Goal: Transaction & Acquisition: Purchase product/service

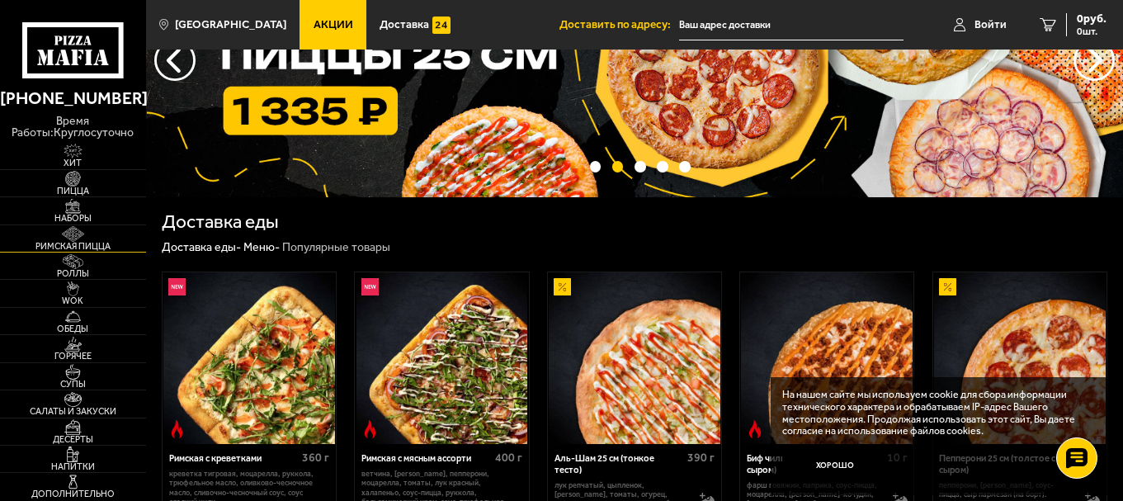
scroll to position [165, 0]
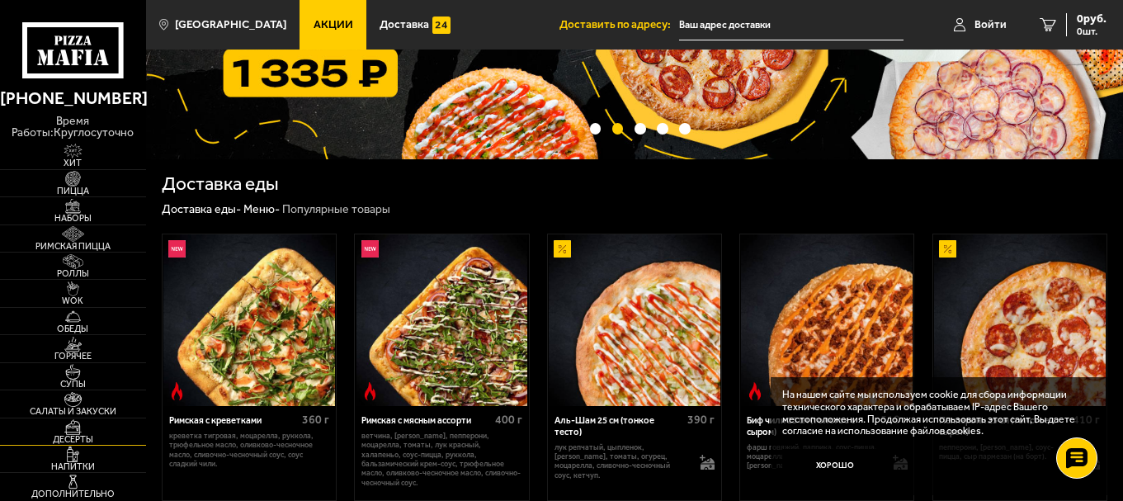
click at [73, 431] on img at bounding box center [72, 426] width 45 height 15
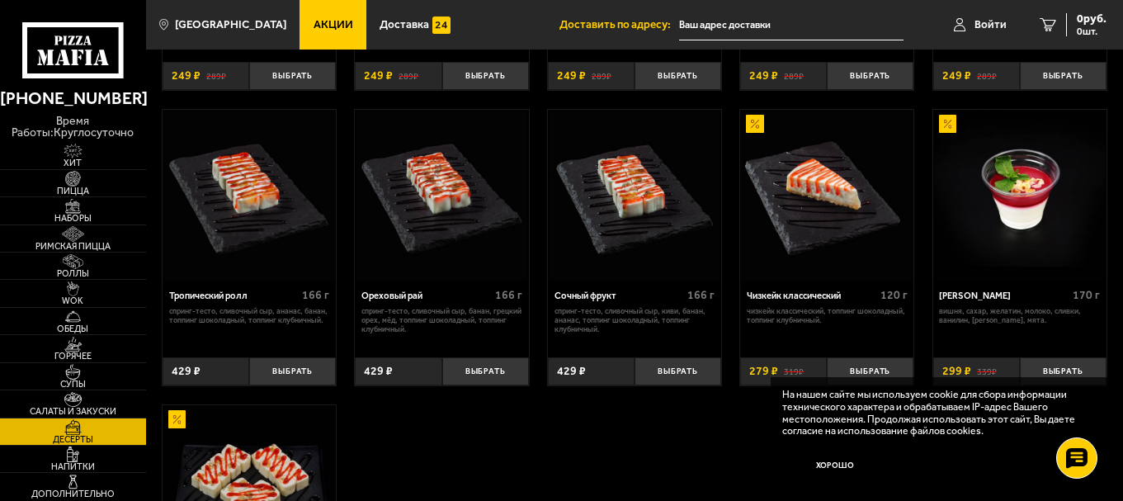
scroll to position [313, 0]
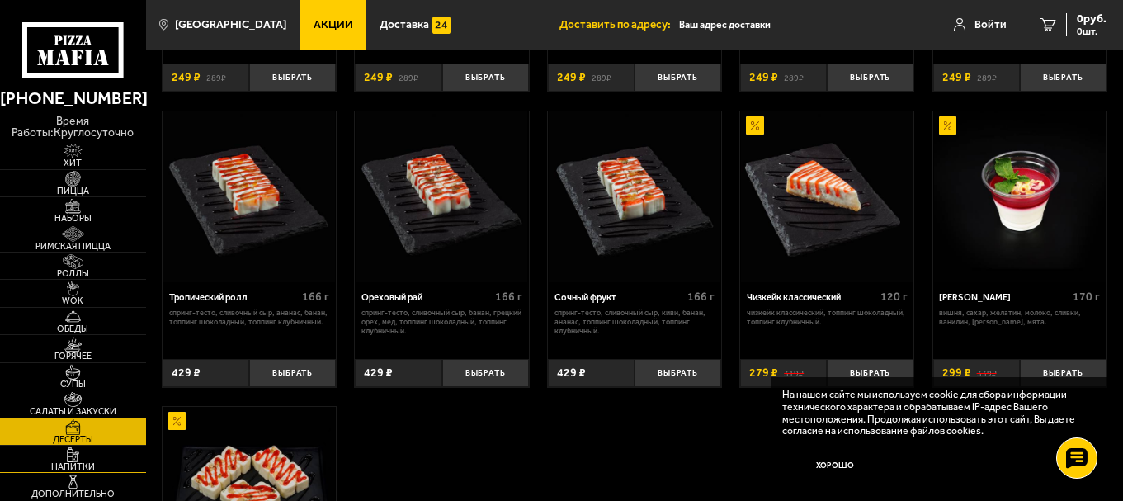
click at [46, 455] on link "Напитки" at bounding box center [73, 458] width 146 height 26
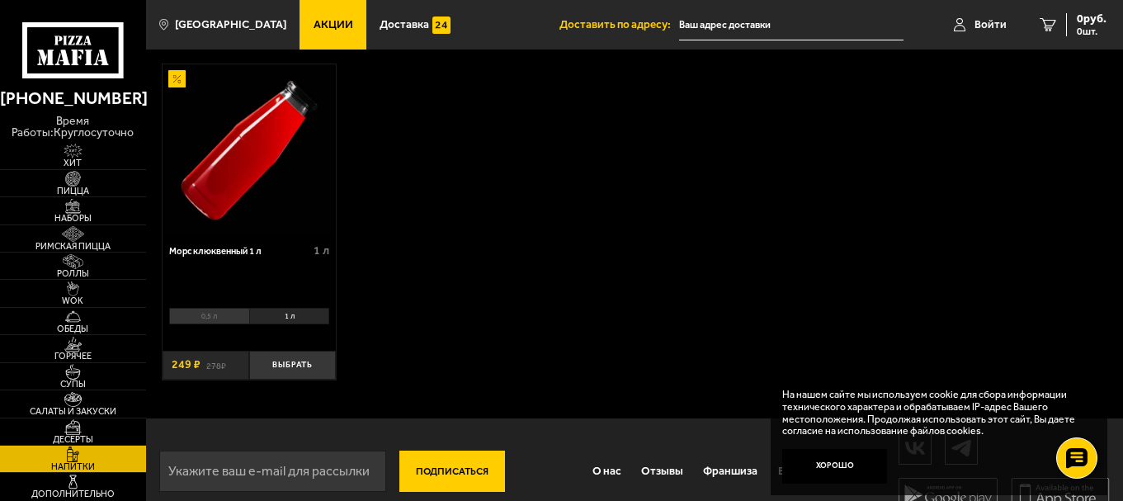
scroll to position [423, 0]
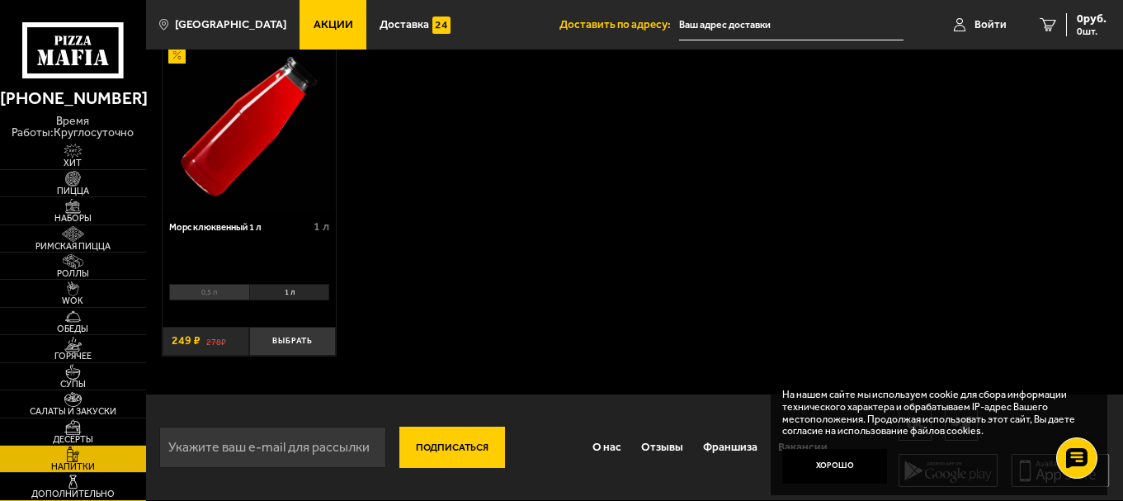
click at [54, 488] on img at bounding box center [72, 481] width 45 height 15
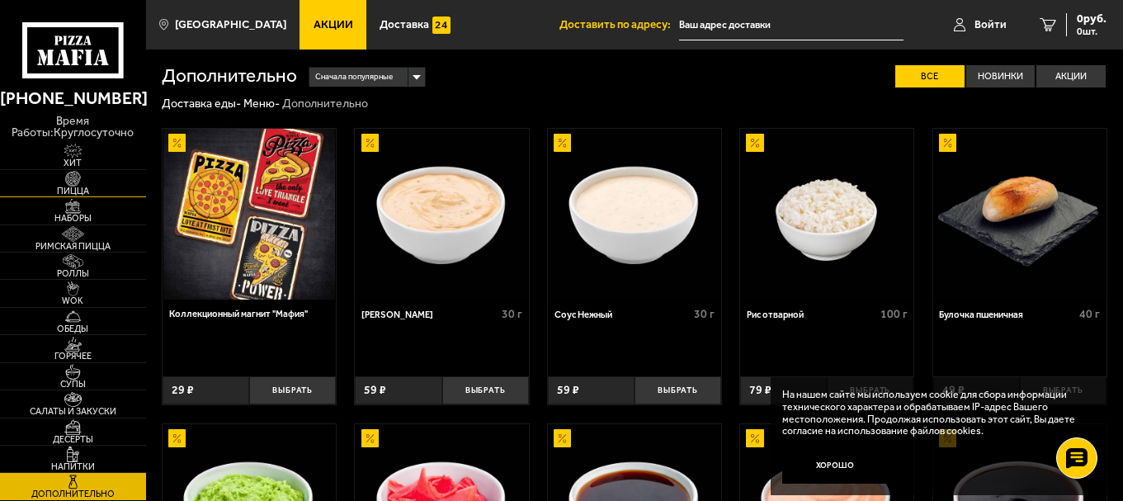
click at [85, 190] on span "Пицца" at bounding box center [73, 190] width 146 height 9
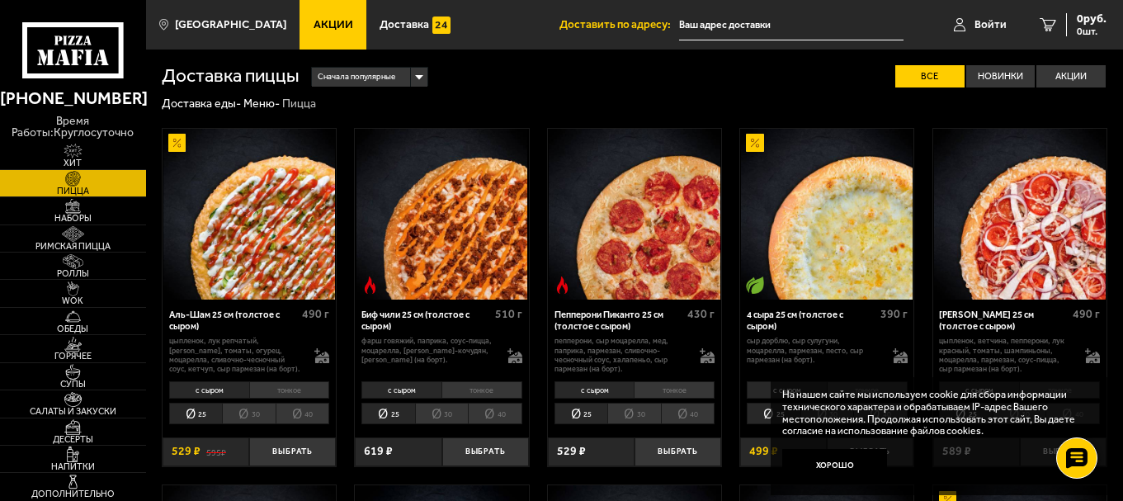
click at [323, 16] on link "Акции" at bounding box center [332, 24] width 67 height 49
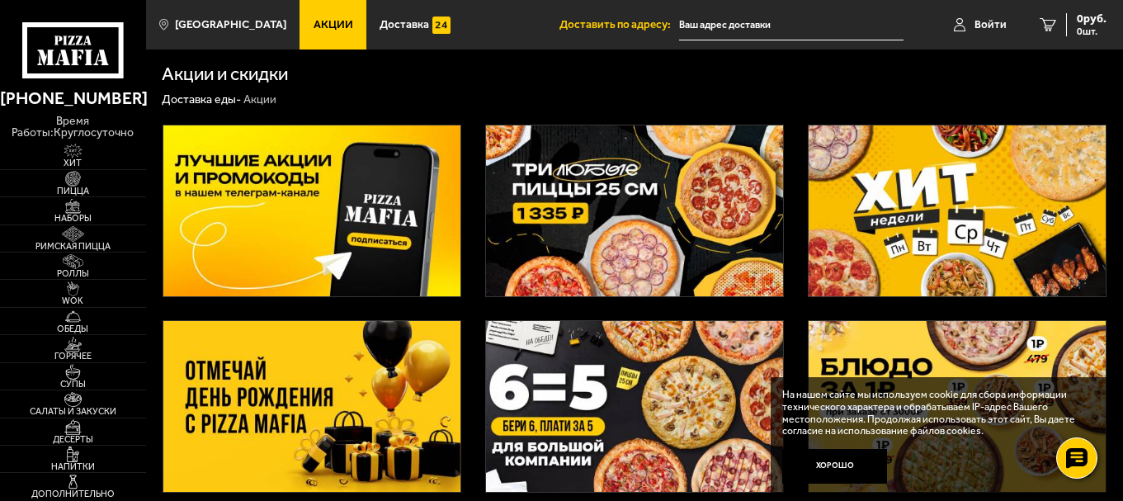
click at [662, 233] on img at bounding box center [635, 210] width 298 height 171
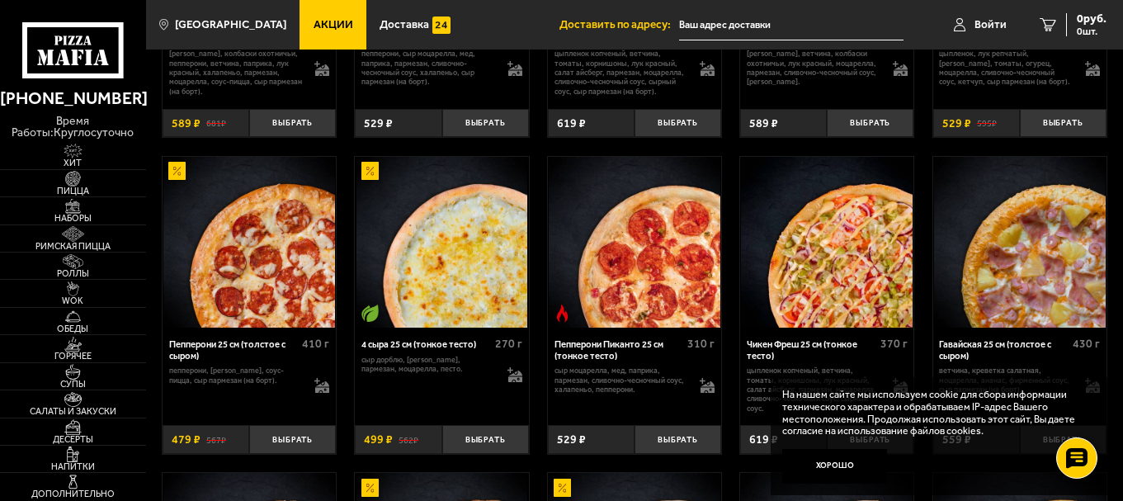
scroll to position [825, 0]
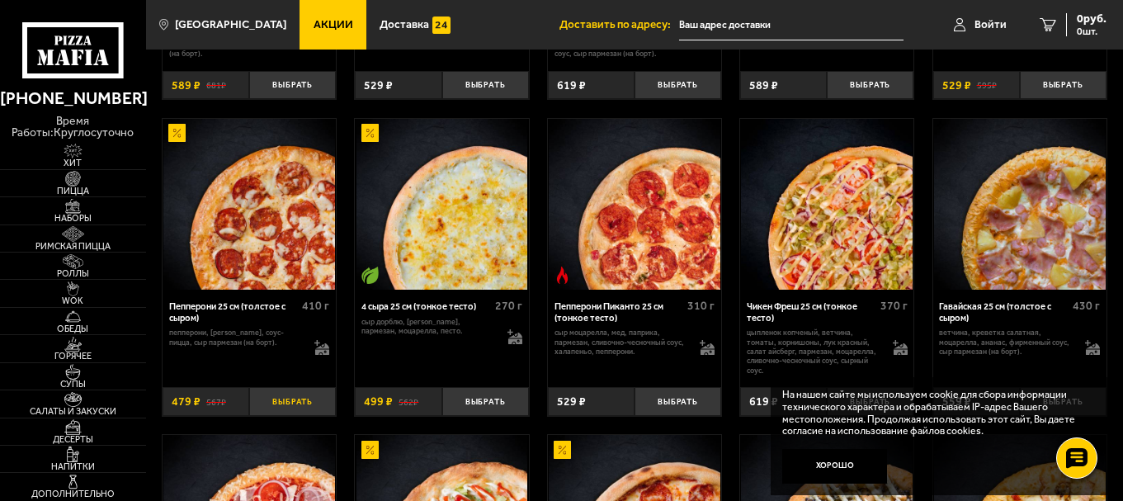
click at [302, 410] on button "Выбрать" at bounding box center [292, 401] width 87 height 29
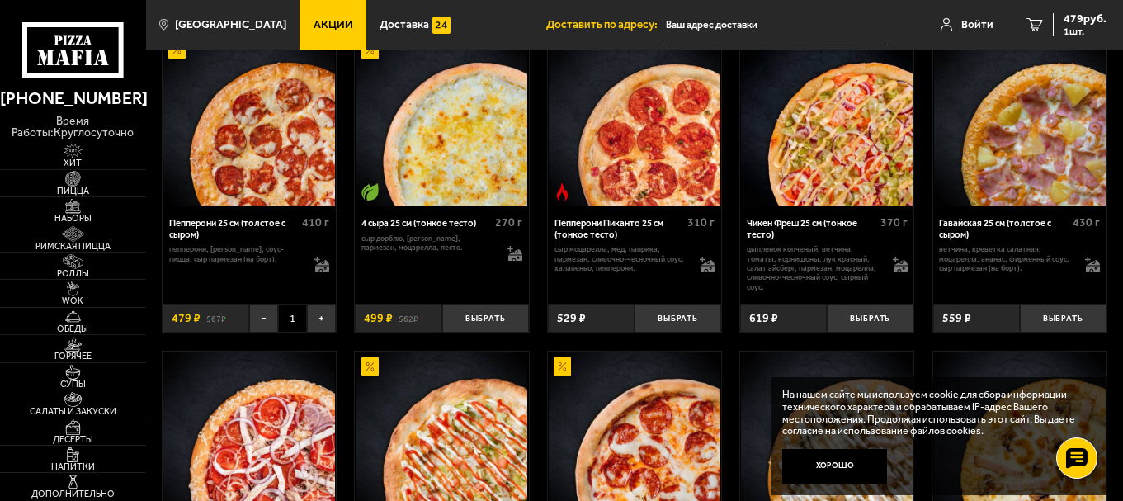
scroll to position [907, 0]
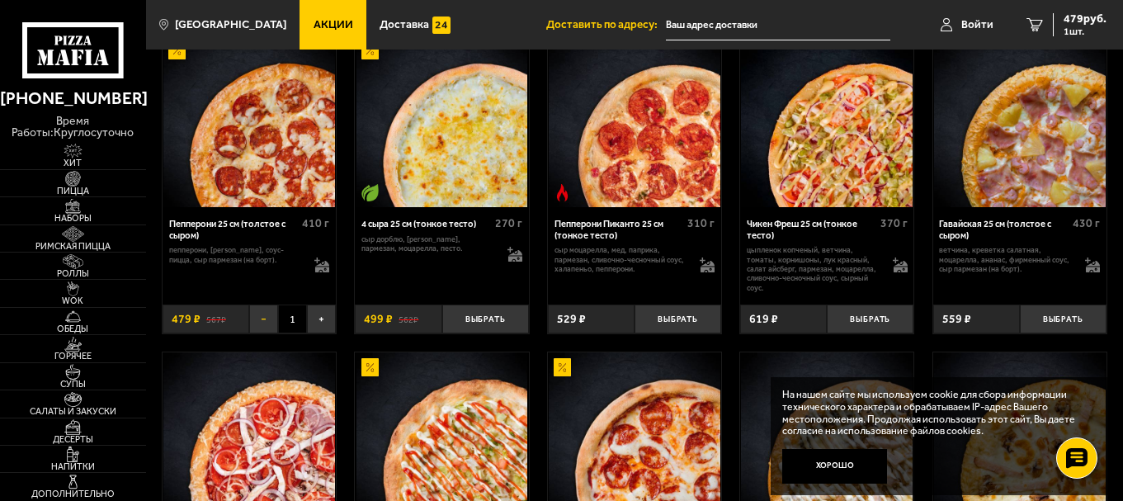
click at [257, 328] on button "−" at bounding box center [263, 318] width 29 height 29
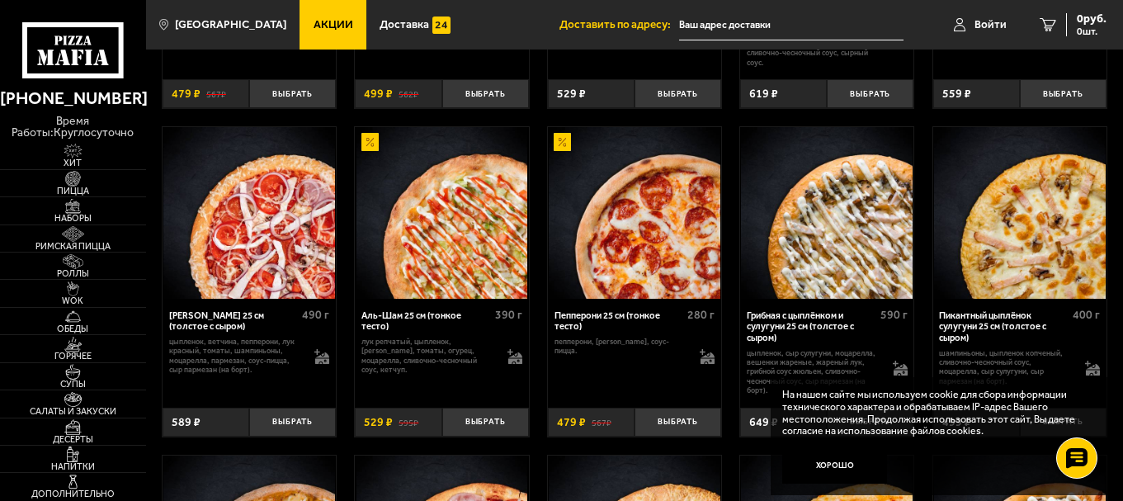
scroll to position [1155, 0]
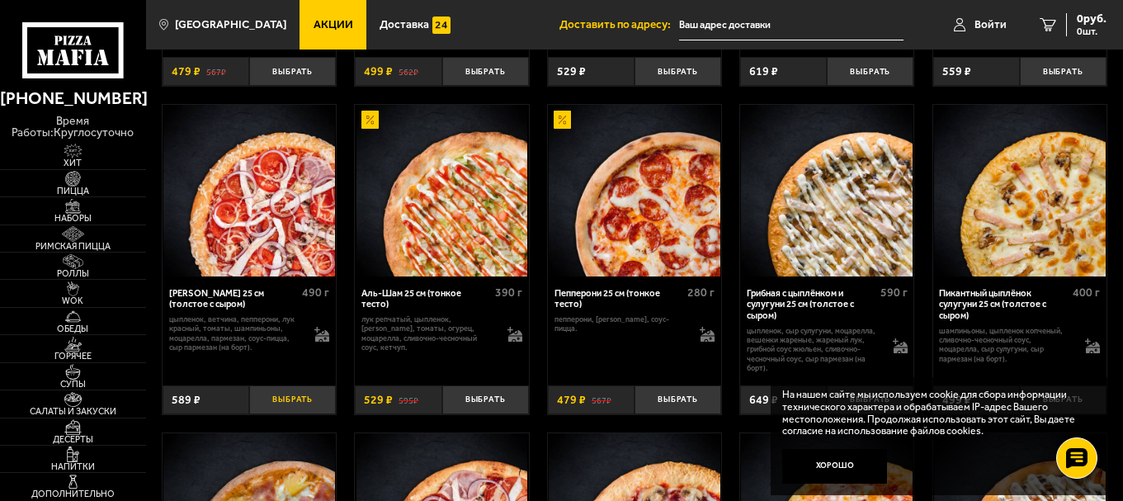
click at [322, 408] on button "Выбрать" at bounding box center [292, 399] width 87 height 29
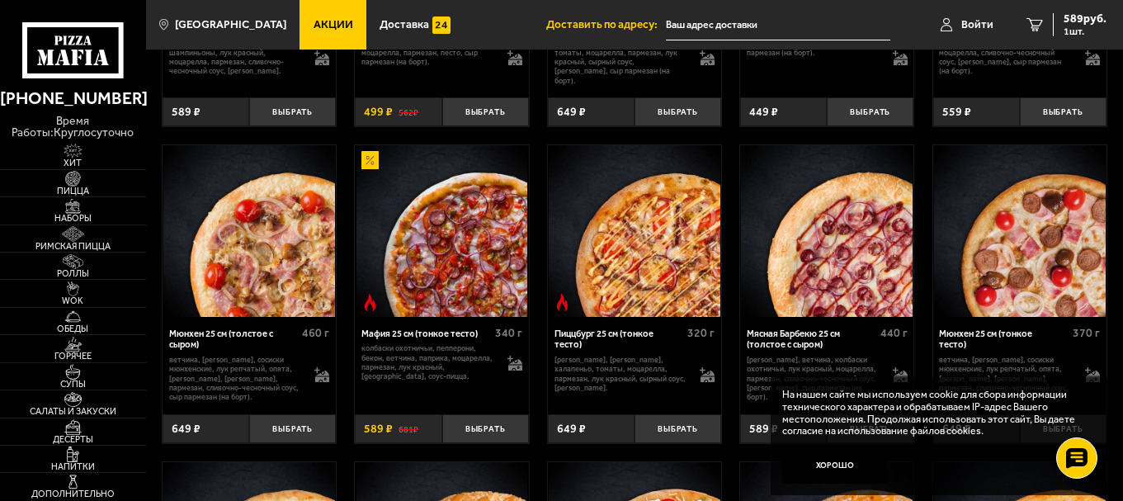
scroll to position [3382, 0]
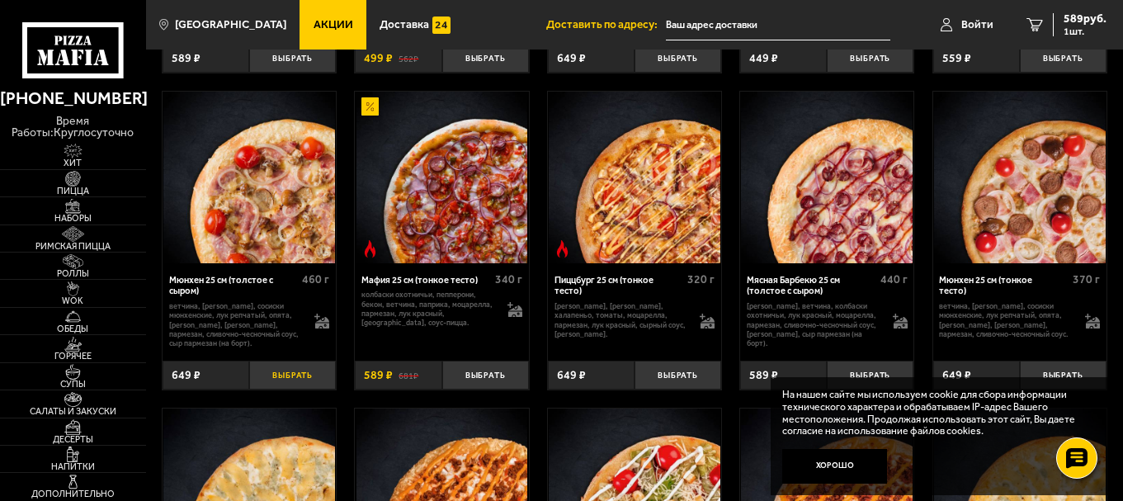
click at [285, 389] on button "Выбрать" at bounding box center [292, 375] width 87 height 29
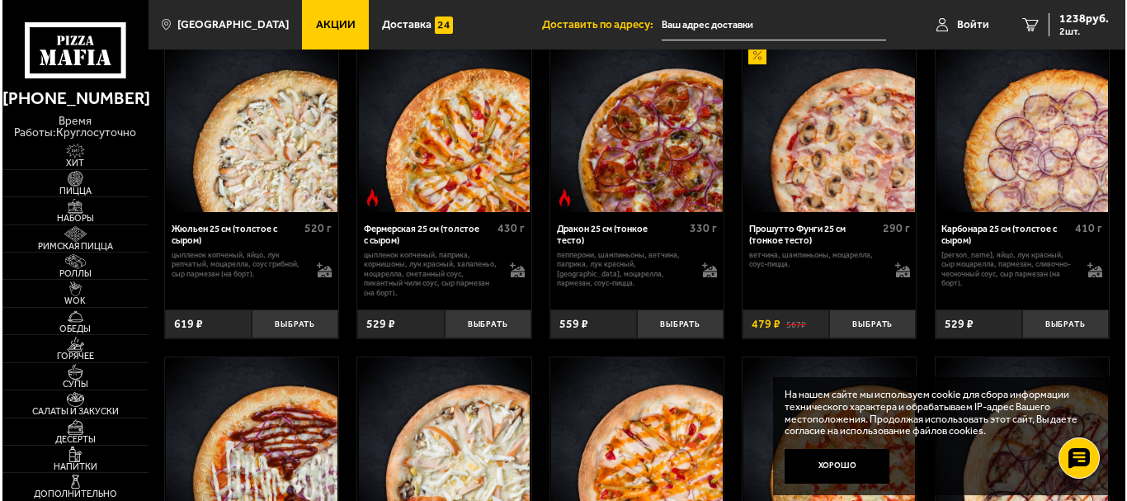
scroll to position [2227, 0]
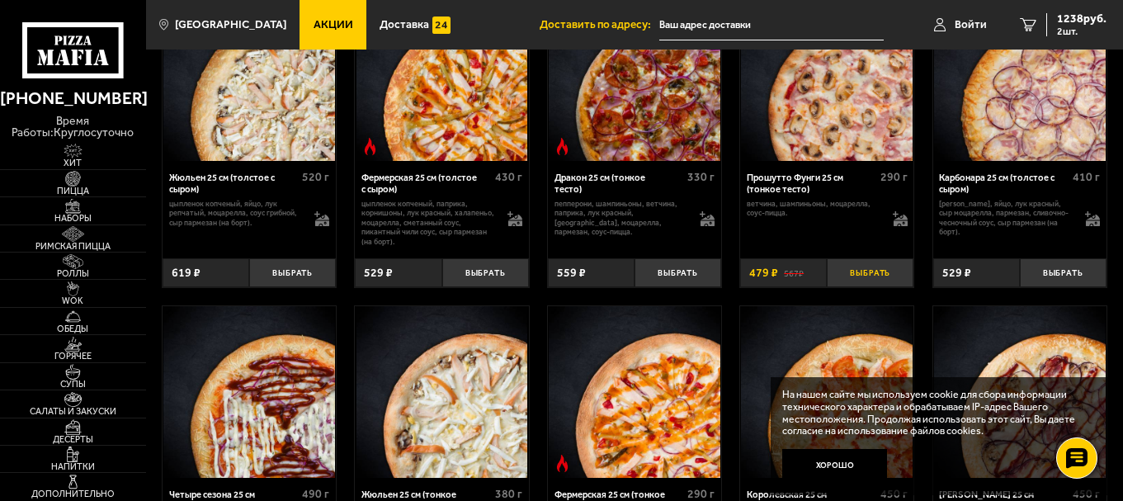
click at [867, 283] on button "Выбрать" at bounding box center [870, 272] width 87 height 29
click at [966, 25] on span "Войти" at bounding box center [970, 25] width 32 height 12
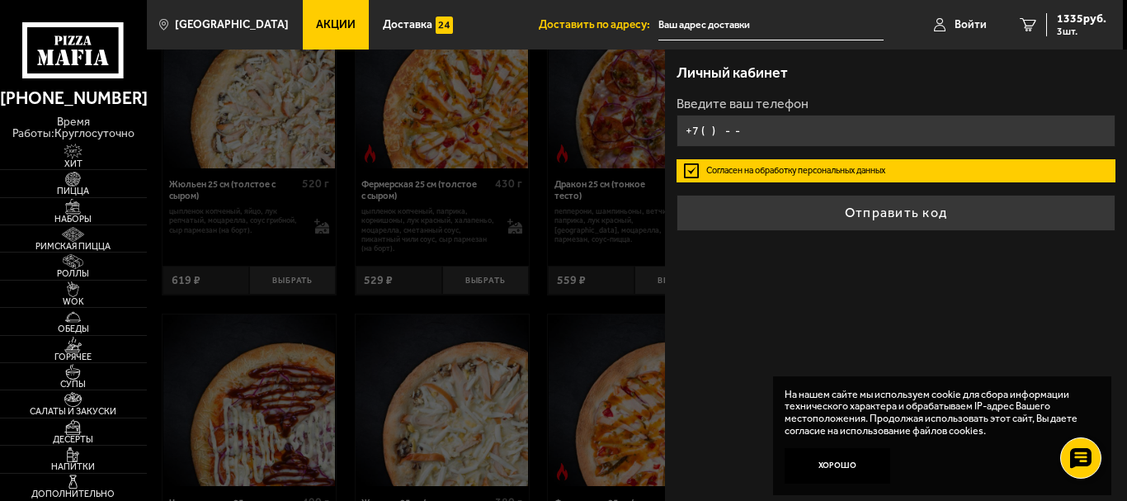
click at [868, 124] on input "+7 ( ) - -" at bounding box center [895, 131] width 439 height 32
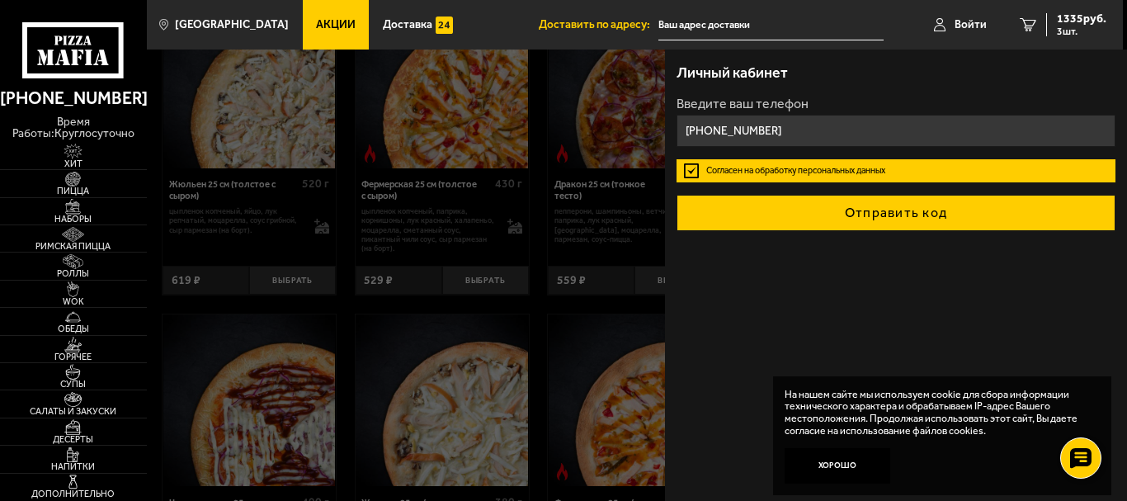
type input "[PHONE_NUMBER]"
click at [879, 219] on button "Отправить код" at bounding box center [895, 213] width 439 height 36
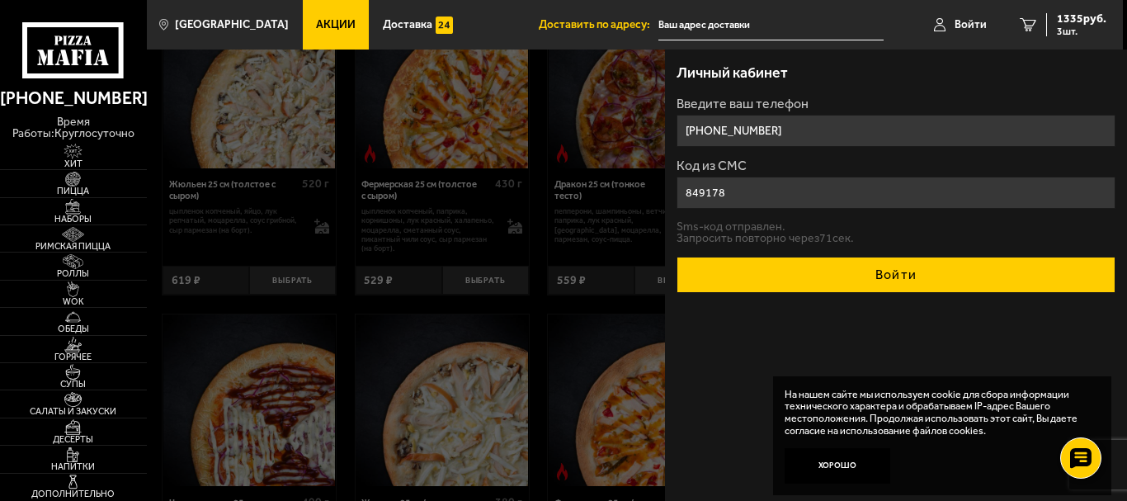
type input "849178"
click at [893, 278] on button "Войти" at bounding box center [895, 275] width 439 height 36
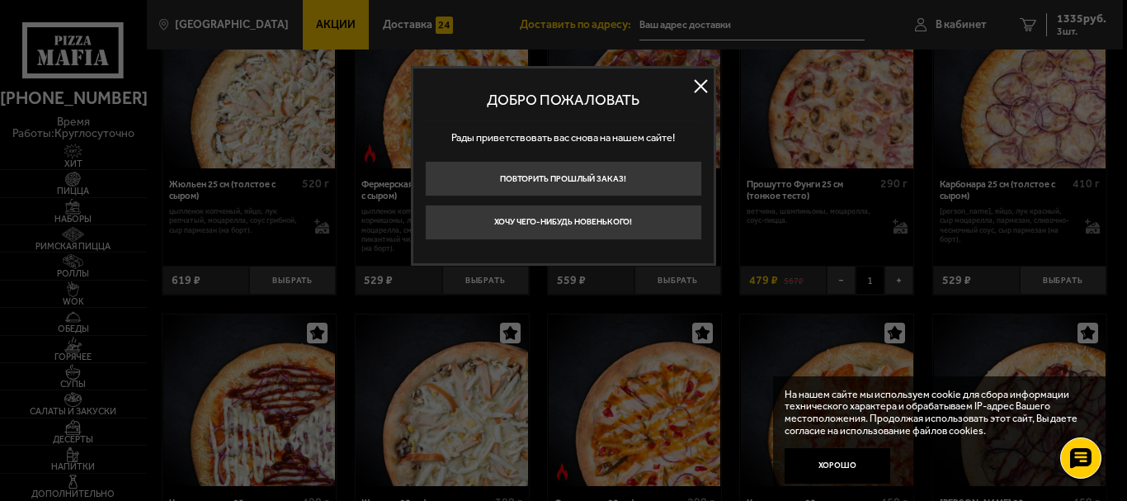
click at [704, 86] on button at bounding box center [701, 86] width 25 height 25
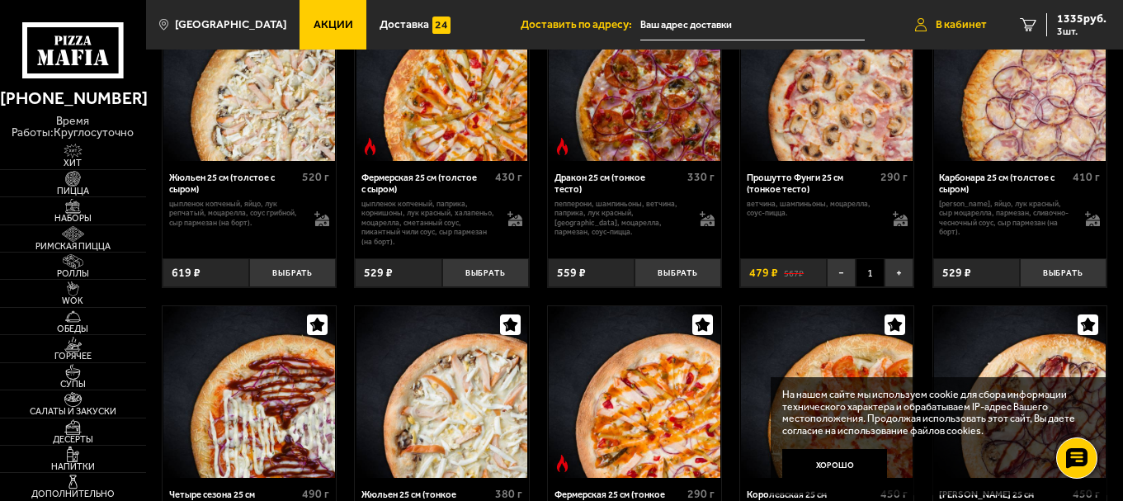
click at [972, 21] on span "В кабинет" at bounding box center [961, 25] width 51 height 12
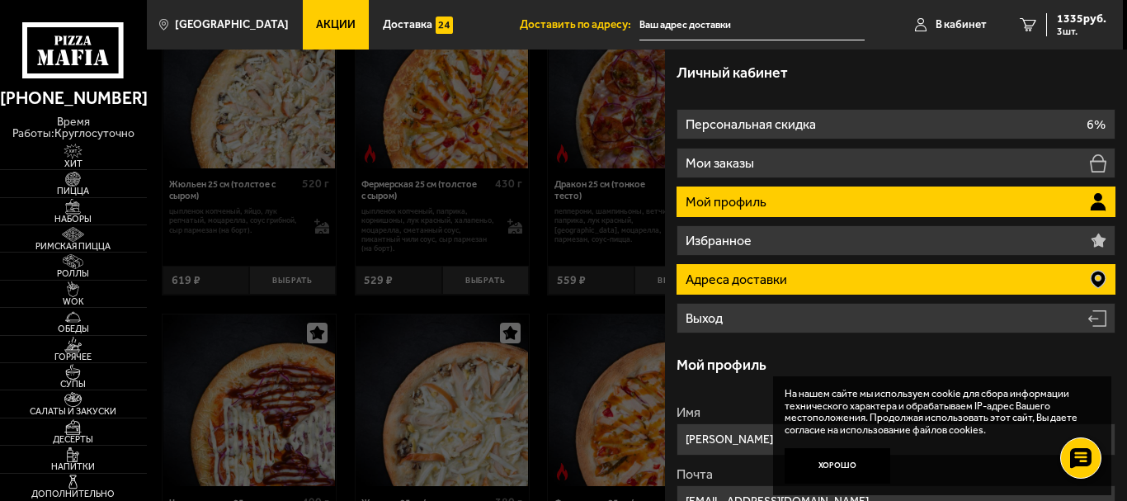
click at [855, 279] on li "Адреса доставки" at bounding box center [895, 279] width 439 height 31
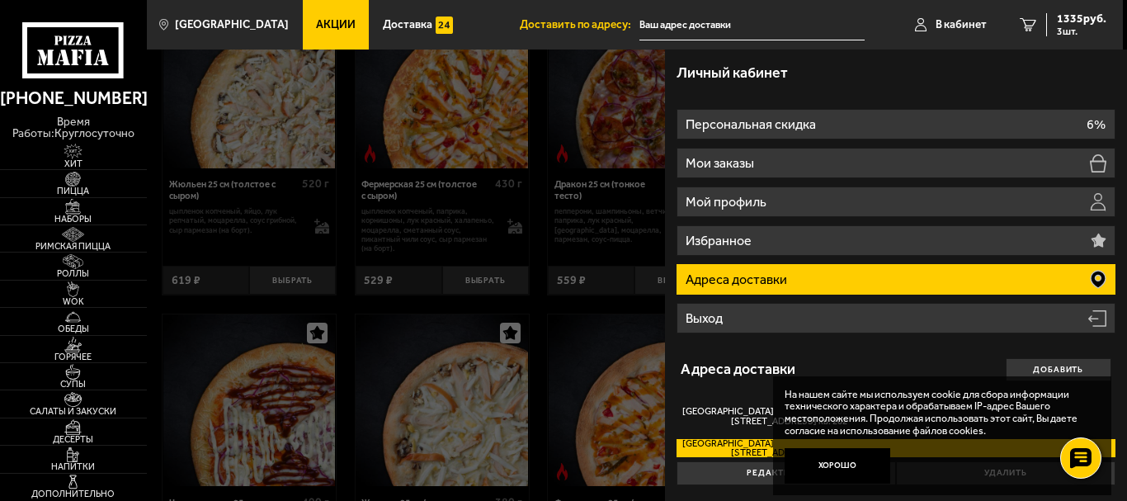
scroll to position [1, 0]
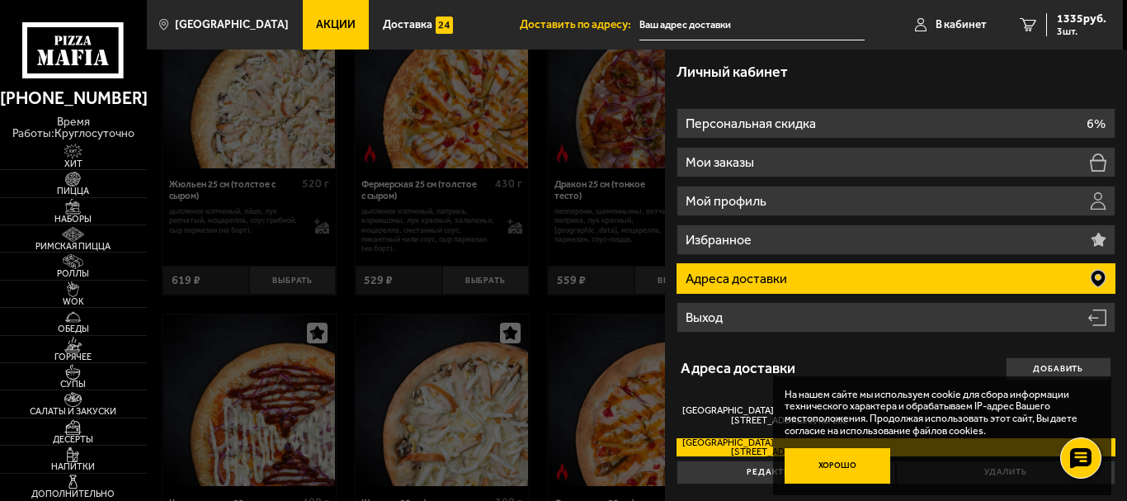
click at [819, 460] on button "Хорошо" at bounding box center [838, 465] width 106 height 35
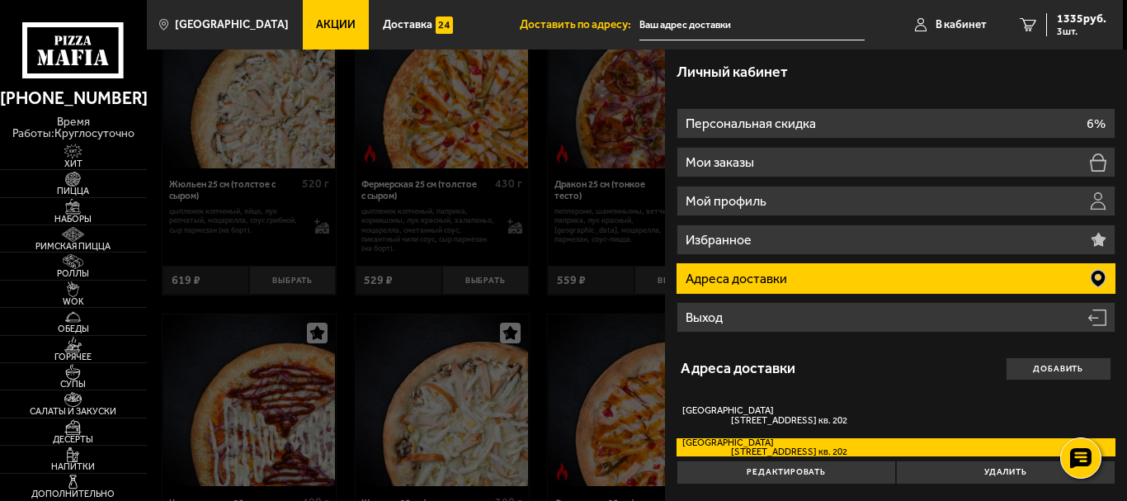
click at [866, 450] on label "[STREET_ADDRESS] кв. 202" at bounding box center [895, 447] width 439 height 19
click at [0, 0] on input "[STREET_ADDRESS] кв. 202" at bounding box center [0, 0] width 0 height 0
click at [819, 480] on button "Редактировать" at bounding box center [785, 471] width 219 height 23
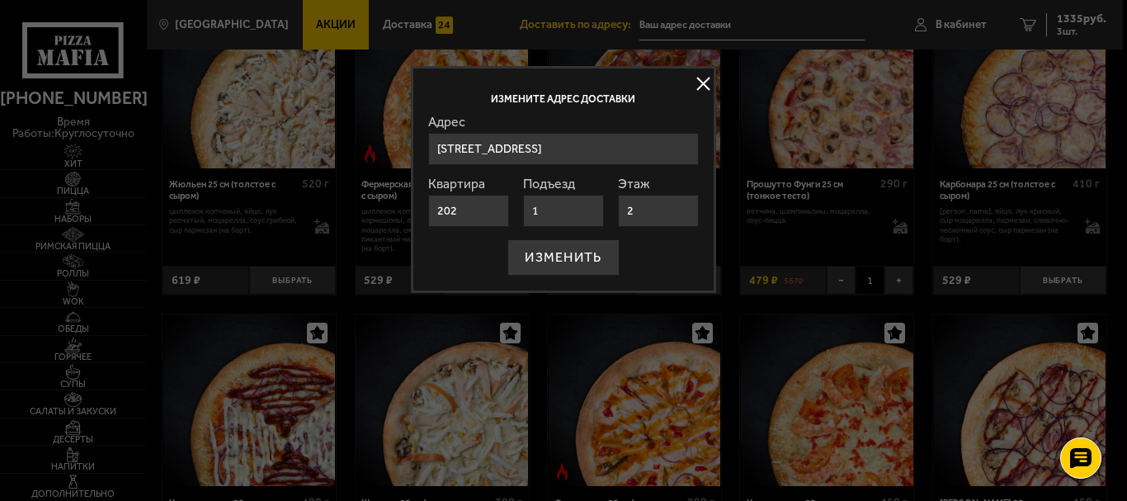
drag, startPoint x: 465, startPoint y: 208, endPoint x: 396, endPoint y: 224, distance: 71.0
click at [396, 224] on main "Санкт-Петербург Все Акции Доставка Личный кабинет Акции Доставка Доставить по а…" at bounding box center [634, 56] width 977 height 4567
click at [580, 265] on button "ИЗМЕНИТЬ" at bounding box center [562, 257] width 111 height 36
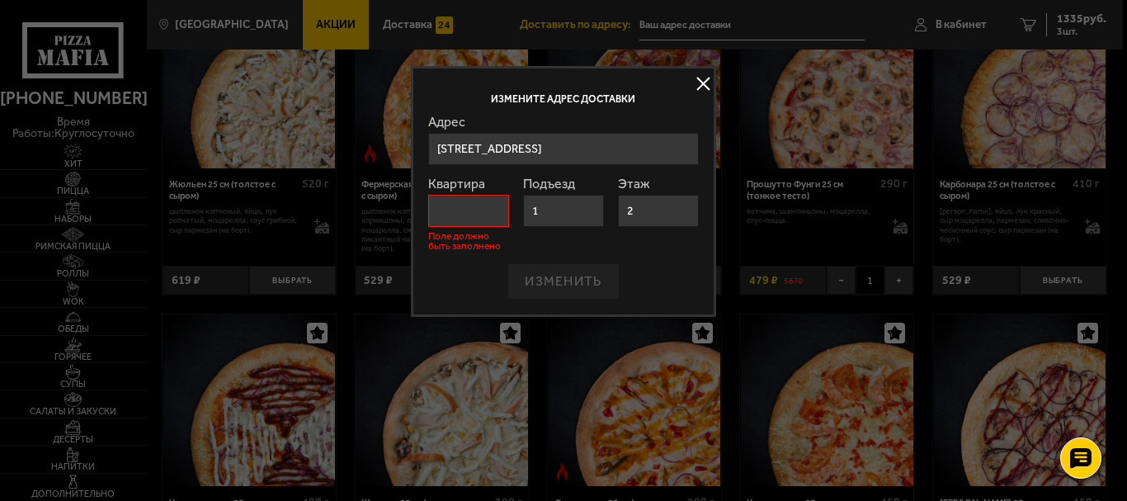
click at [450, 221] on input "Квартира" at bounding box center [469, 211] width 82 height 32
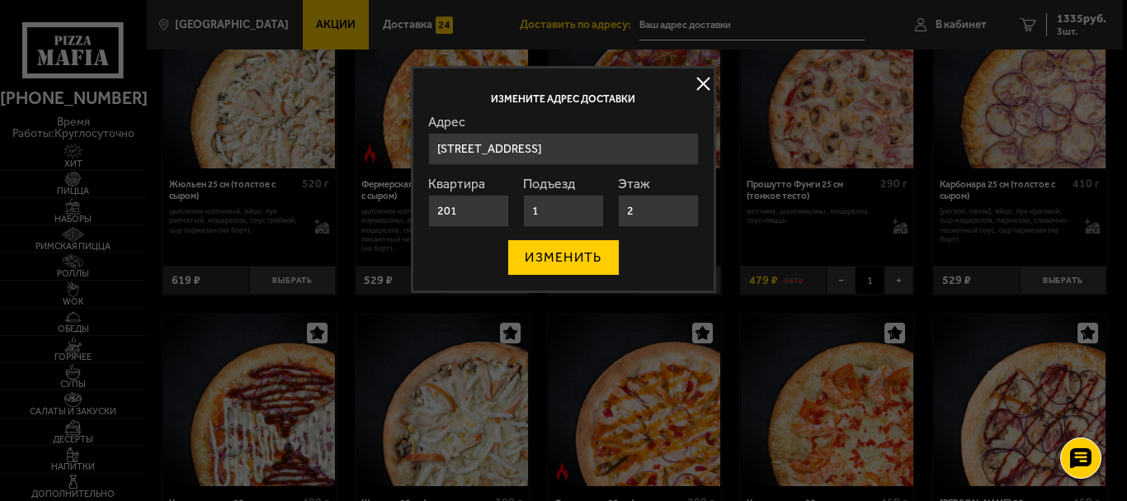
type input "201"
click at [560, 251] on button "ИЗМЕНИТЬ" at bounding box center [562, 257] width 111 height 36
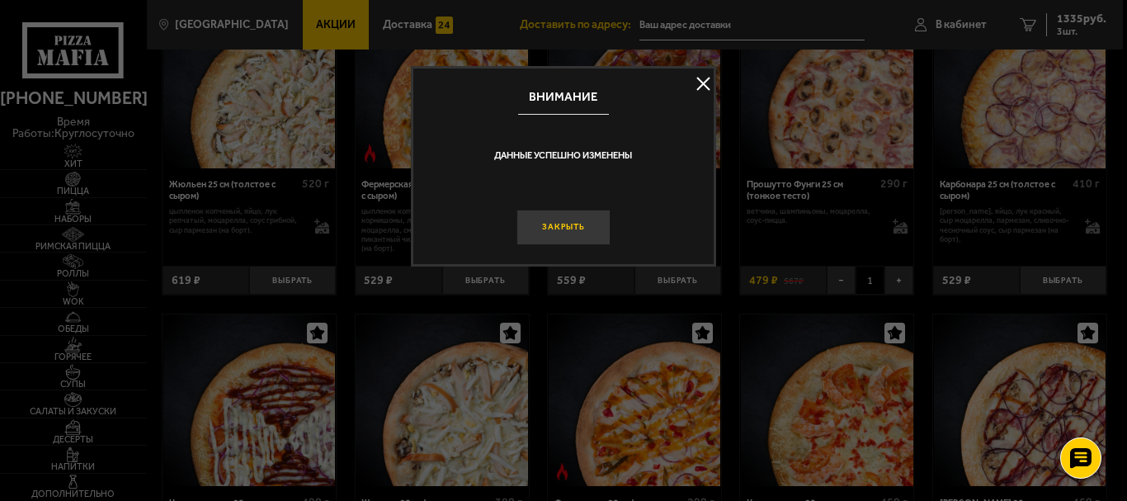
click at [567, 224] on button "Закрыть" at bounding box center [563, 227] width 94 height 35
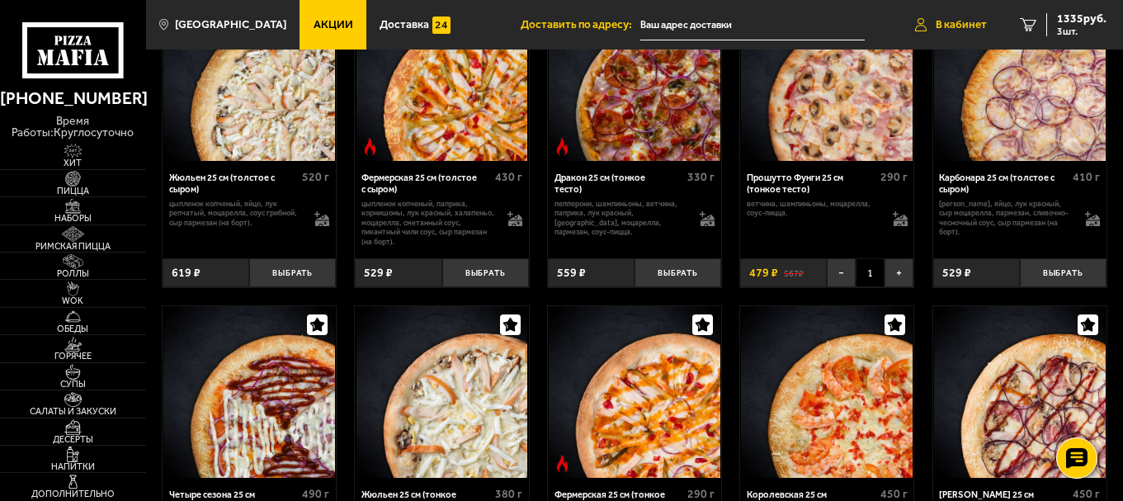
click at [951, 16] on link "В кабинет" at bounding box center [950, 24] width 105 height 49
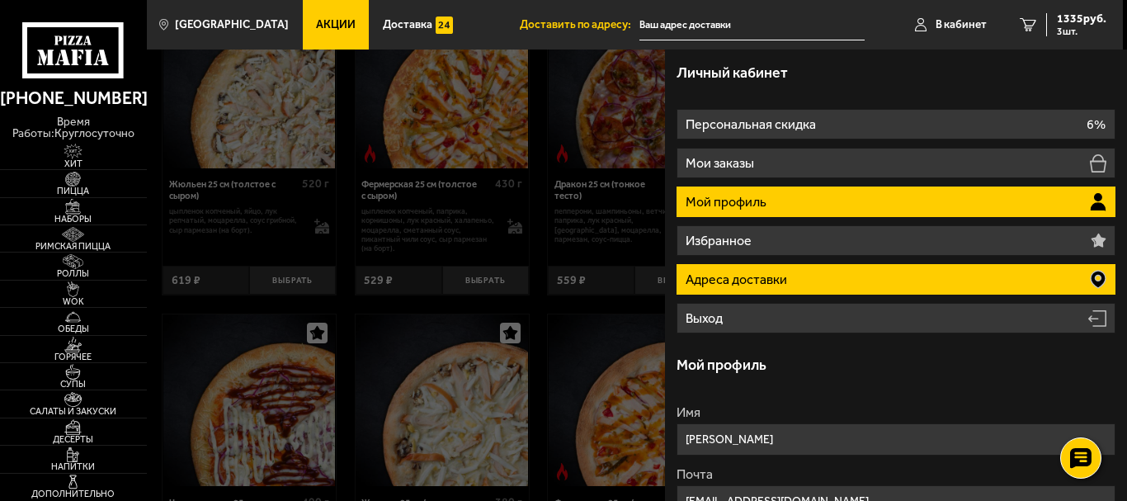
click at [832, 280] on li "Адреса доставки" at bounding box center [895, 279] width 439 height 31
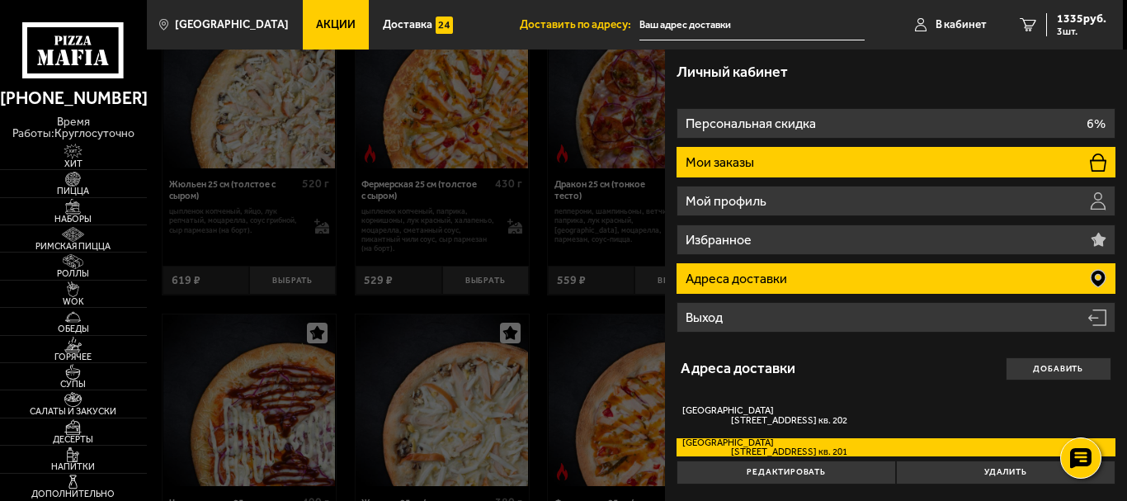
click at [865, 153] on li "Мои заказы" at bounding box center [895, 162] width 439 height 31
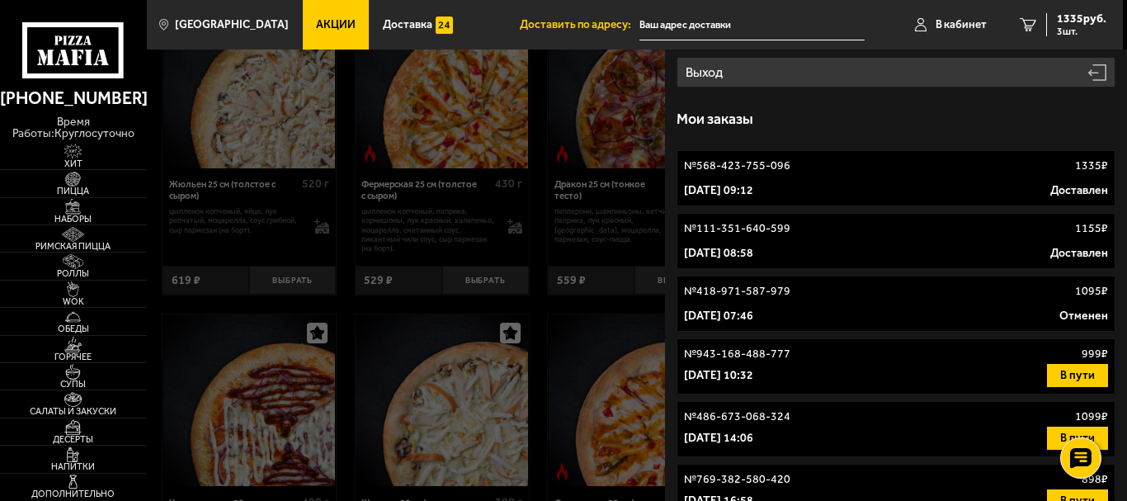
scroll to position [247, 0]
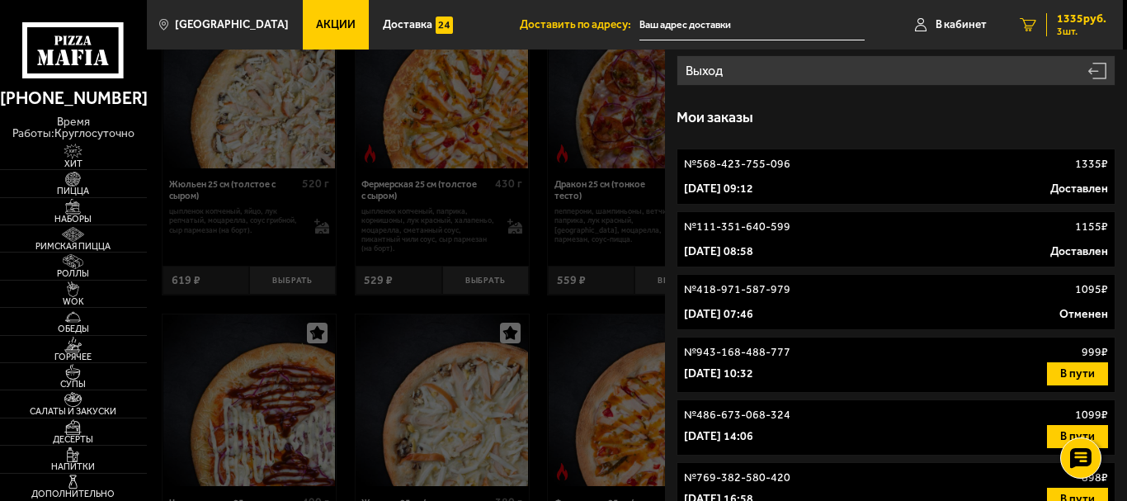
click at [1070, 23] on span "1335 руб." at bounding box center [1081, 19] width 49 height 12
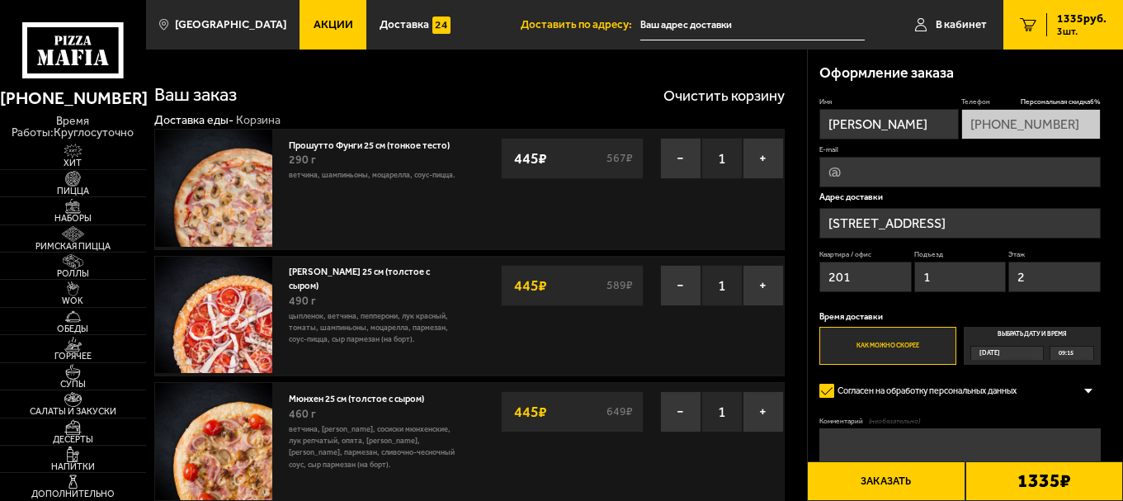
click at [917, 482] on button "Заказать" at bounding box center [886, 481] width 158 height 40
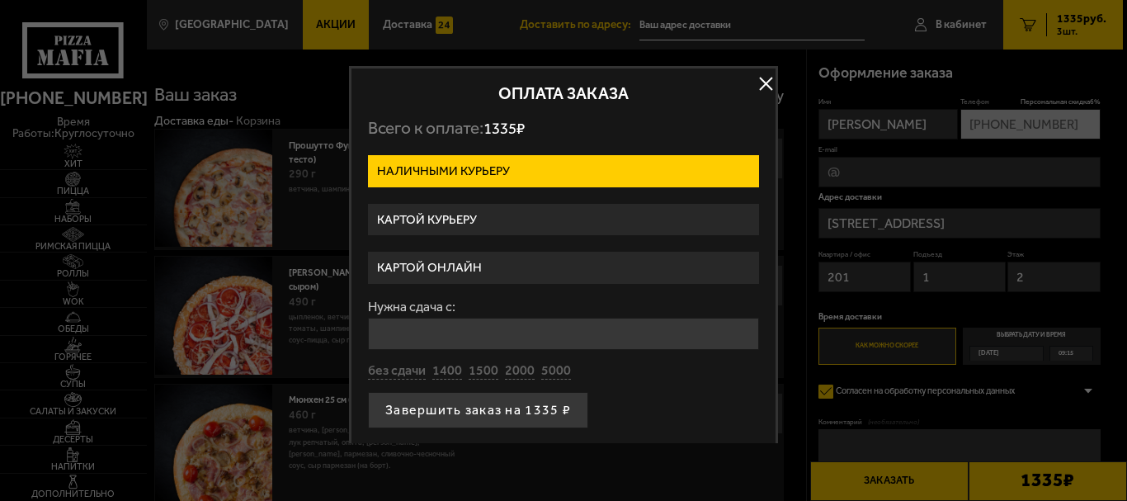
click at [491, 212] on label "Картой курьеру" at bounding box center [563, 220] width 391 height 32
click at [0, 0] on input "Картой курьеру" at bounding box center [0, 0] width 0 height 0
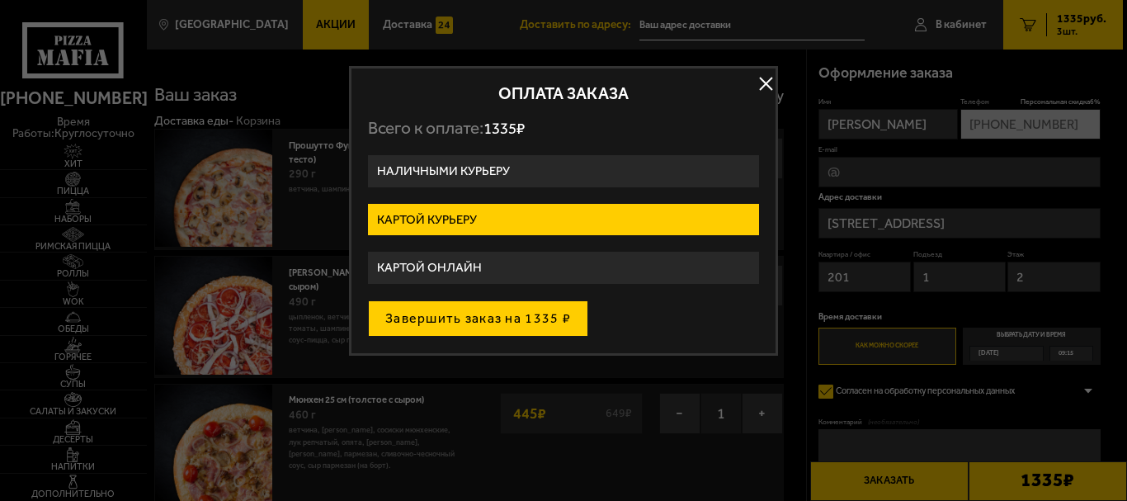
click at [520, 323] on button "Завершить заказ на 1335 ₽" at bounding box center [478, 318] width 220 height 36
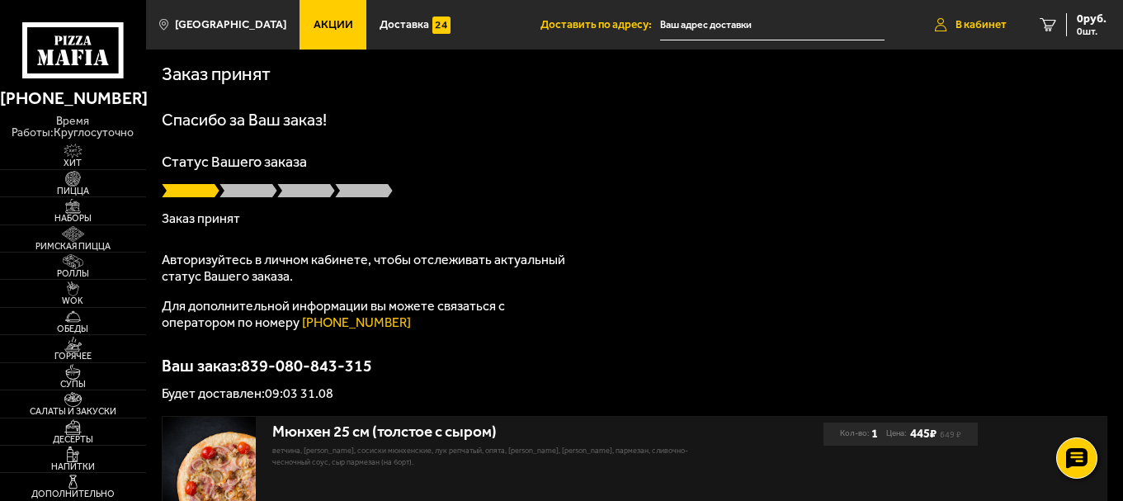
click at [974, 31] on link "В кабинет" at bounding box center [970, 24] width 105 height 49
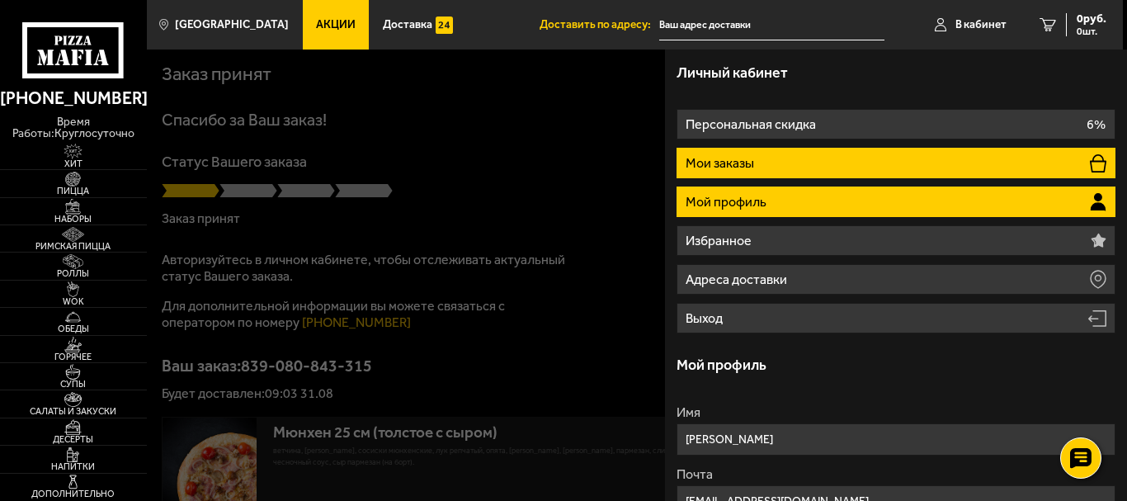
click at [850, 160] on li "Мои заказы" at bounding box center [895, 163] width 439 height 31
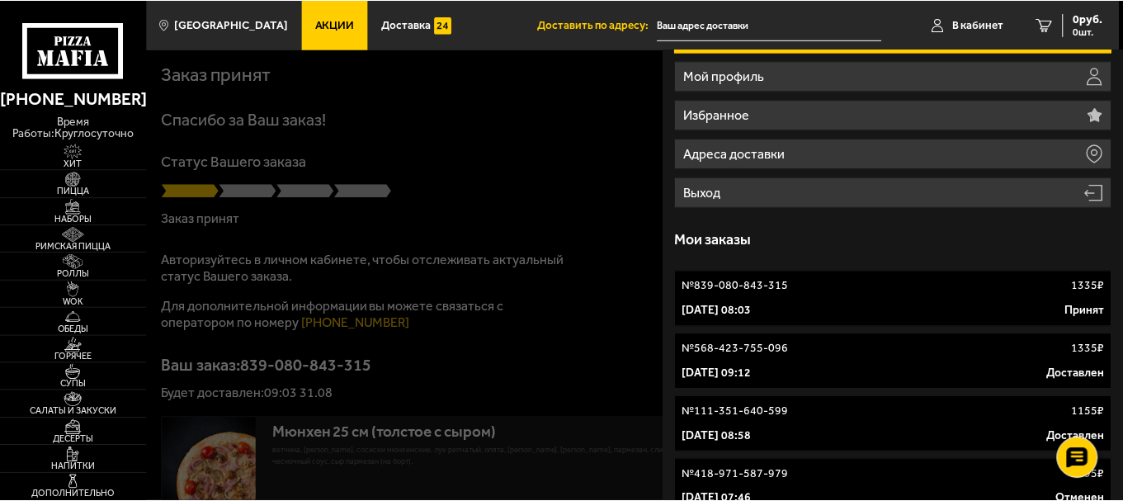
scroll to position [165, 0]
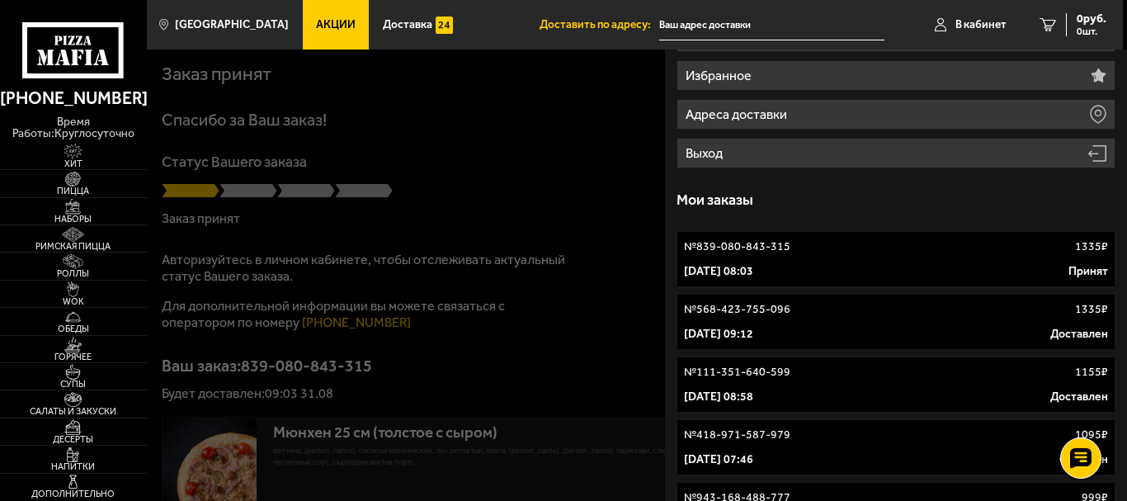
click at [808, 254] on div "№ 839-080-843-315 1335 ₽" at bounding box center [896, 246] width 424 height 16
